Goal: Task Accomplishment & Management: Use online tool/utility

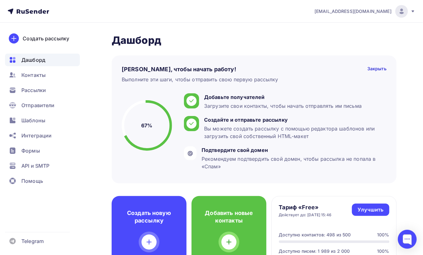
click at [31, 59] on span "Дашборд" at bounding box center [33, 60] width 24 height 8
click at [39, 89] on span "Рассылки" at bounding box center [33, 90] width 25 height 8
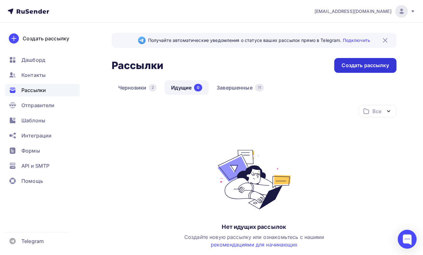
click at [359, 64] on div "Создать рассылку" at bounding box center [365, 65] width 47 height 7
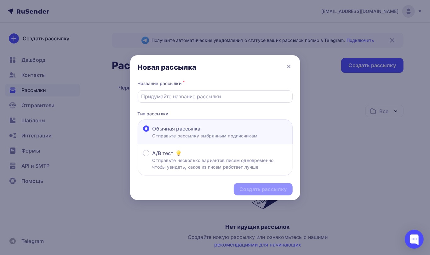
click at [155, 99] on input "text" at bounding box center [215, 97] width 148 height 8
paste input "398423"
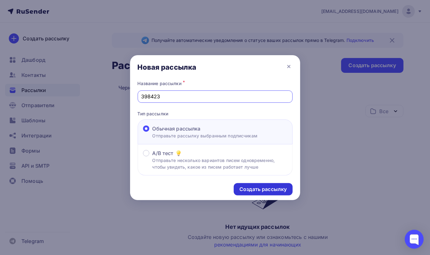
type input "398423"
click at [255, 187] on div "Создать рассылку" at bounding box center [262, 188] width 47 height 7
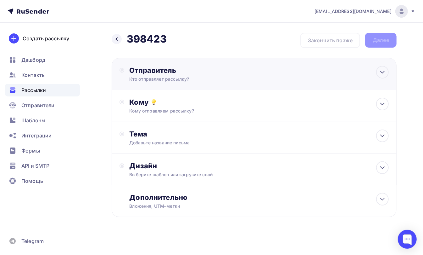
click at [142, 69] on div "Отправитель" at bounding box center [197, 70] width 136 height 9
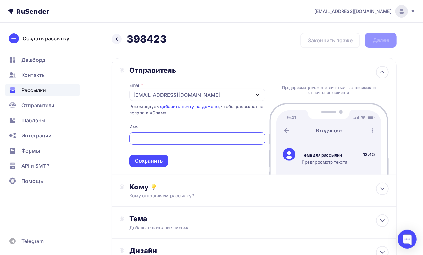
paste input "398423"
type input "398423"
click at [140, 159] on div "Сохранить" at bounding box center [149, 160] width 28 height 7
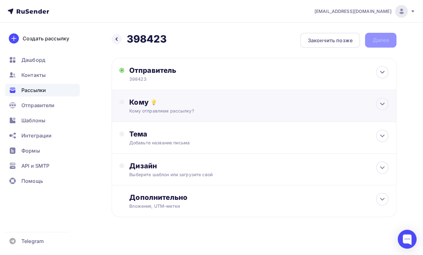
click at [139, 106] on div "Кому Кому отправляем рассылку? Списки получателей Выберите список Все списки id…" at bounding box center [259, 106] width 260 height 16
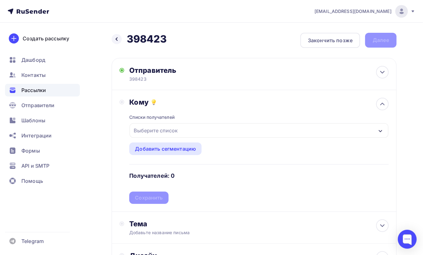
click at [144, 127] on div "Выберите список" at bounding box center [155, 130] width 49 height 11
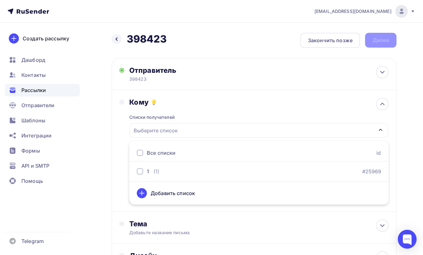
click at [138, 152] on div at bounding box center [140, 153] width 6 height 6
click at [125, 147] on div "Кому Списки получателей 1 Все списки id 1 (1) #25969 Добавить список Добавить с…" at bounding box center [254, 151] width 269 height 106
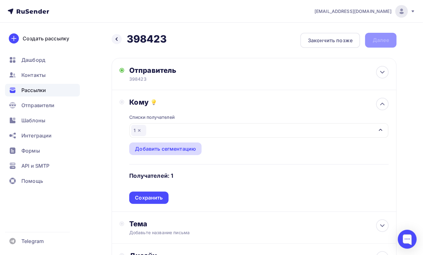
click at [144, 150] on div "Добавить сегментацию" at bounding box center [165, 149] width 61 height 8
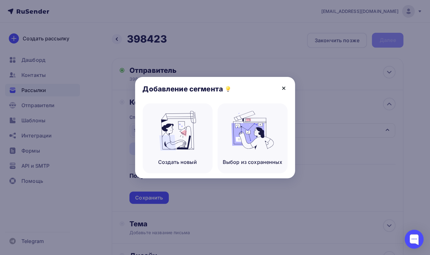
click at [283, 88] on icon at bounding box center [283, 88] width 3 height 3
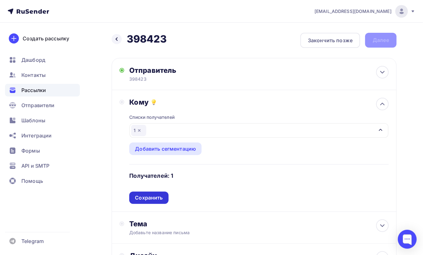
click at [144, 197] on div "Сохранить" at bounding box center [149, 197] width 28 height 7
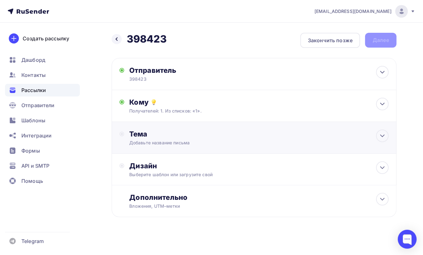
click at [140, 125] on div "Тема Добавьте название письма Тема * Рекомендуем использовать не более 150 симв…" at bounding box center [254, 138] width 285 height 32
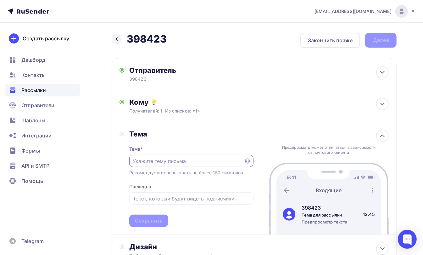
paste input "Открой Дверь в Мир Онлайн-Заработка"
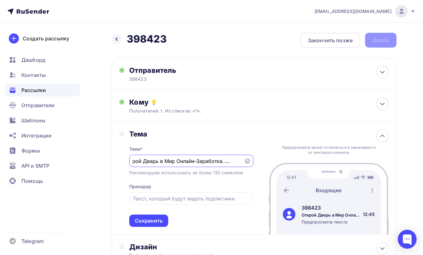
scroll to position [0, 11]
type input "Открой Дверь в Мир Онлайн-Заработка............."
paste input "Открой Дверь в Мир Онлайн-Заработка"
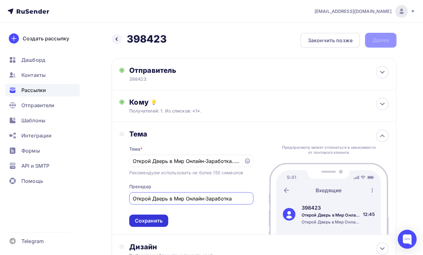
type input "Открой Дверь в Мир Онлайн-Заработка"
click at [149, 222] on div "Сохранить" at bounding box center [149, 220] width 28 height 7
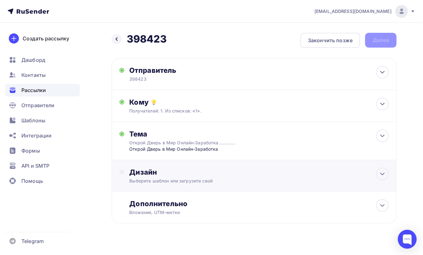
click at [144, 172] on div "Дизайн" at bounding box center [259, 171] width 260 height 9
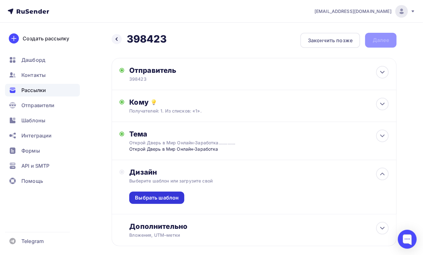
click at [150, 197] on div "Выбрать шаблон" at bounding box center [157, 197] width 44 height 7
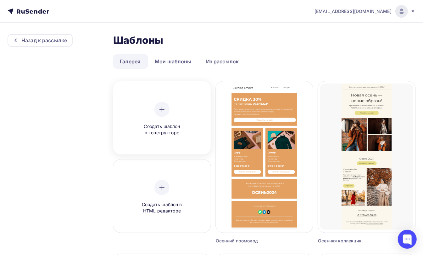
click at [158, 111] on div at bounding box center [162, 109] width 15 height 15
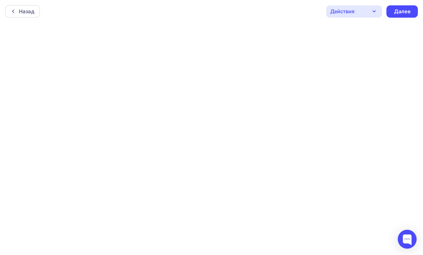
click at [249, 20] on div "Назад Действия Отправить тестовое письмо Предпросмотр Сохранить в Мои шаблоны В…" at bounding box center [211, 11] width 423 height 23
click at [401, 9] on div "Далее" at bounding box center [402, 11] width 16 height 7
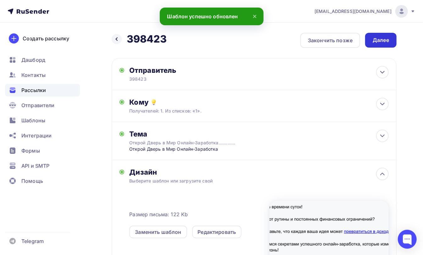
click at [380, 40] on div "Далее" at bounding box center [381, 40] width 16 height 7
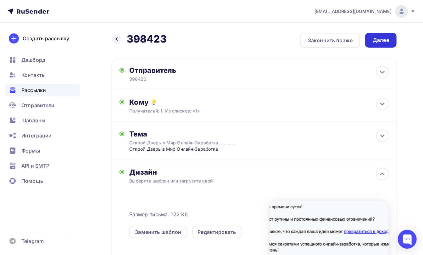
click at [379, 37] on div "Далее" at bounding box center [381, 40] width 16 height 7
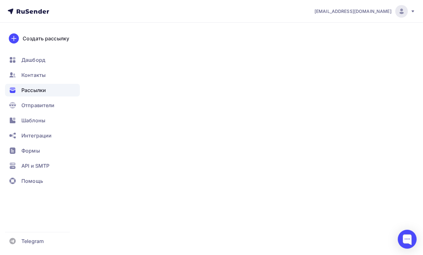
click at [381, 37] on div "Далее" at bounding box center [381, 40] width 16 height 7
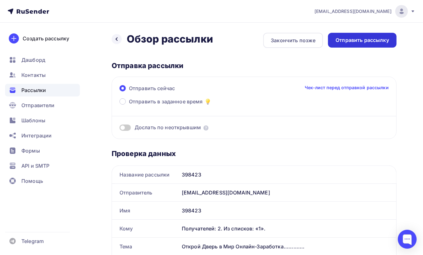
click at [355, 41] on div "Отправить рассылку" at bounding box center [363, 40] width 54 height 7
